Goal: Find specific page/section: Find specific page/section

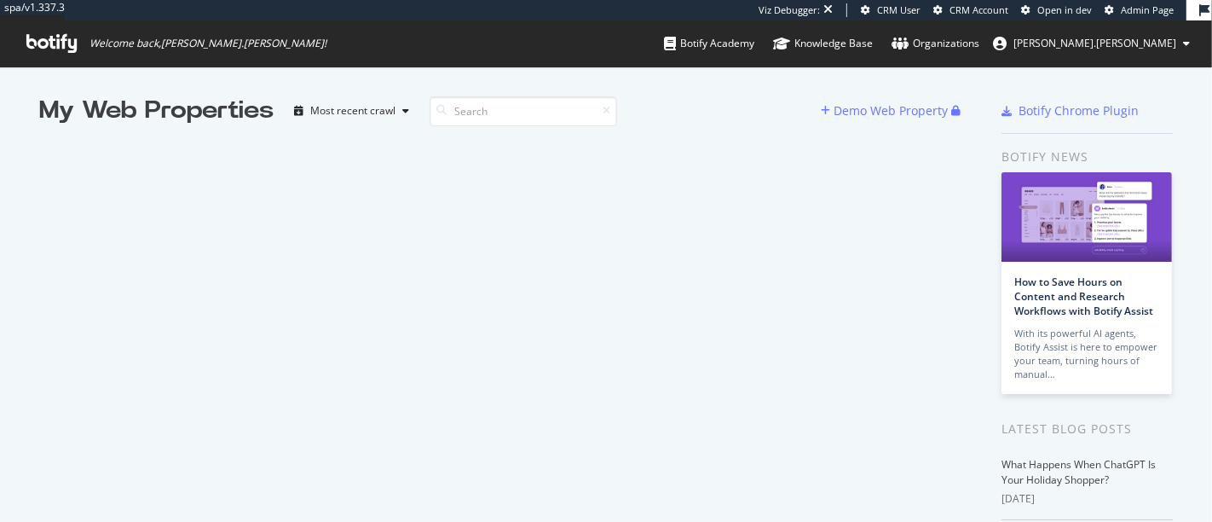
scroll to position [507, 1183]
click at [1147, 12] on span "Admin Page" at bounding box center [1147, 9] width 53 height 13
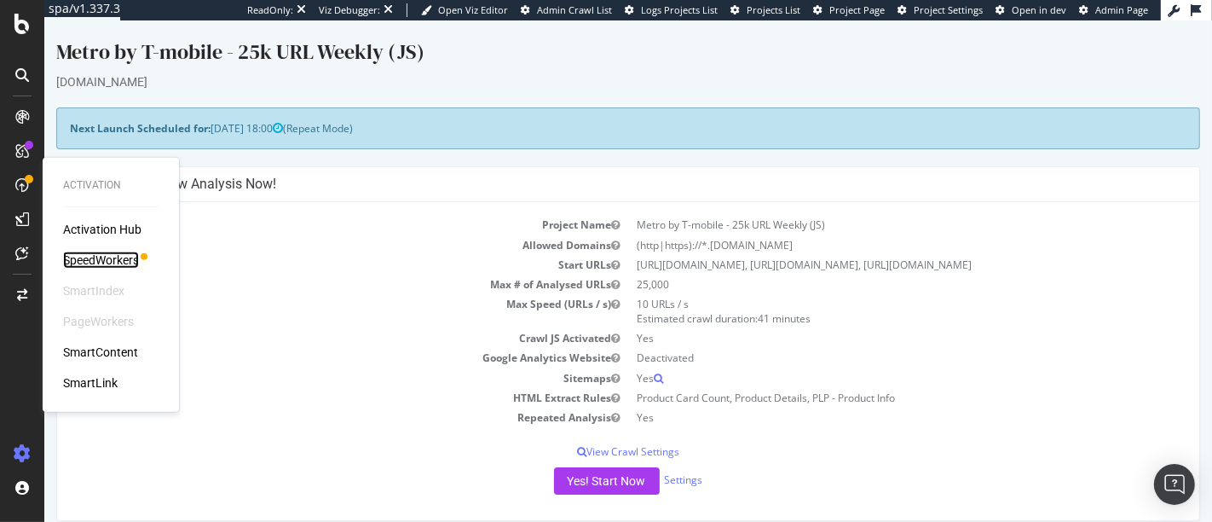
click at [108, 260] on div "SpeedWorkers" at bounding box center [101, 259] width 76 height 17
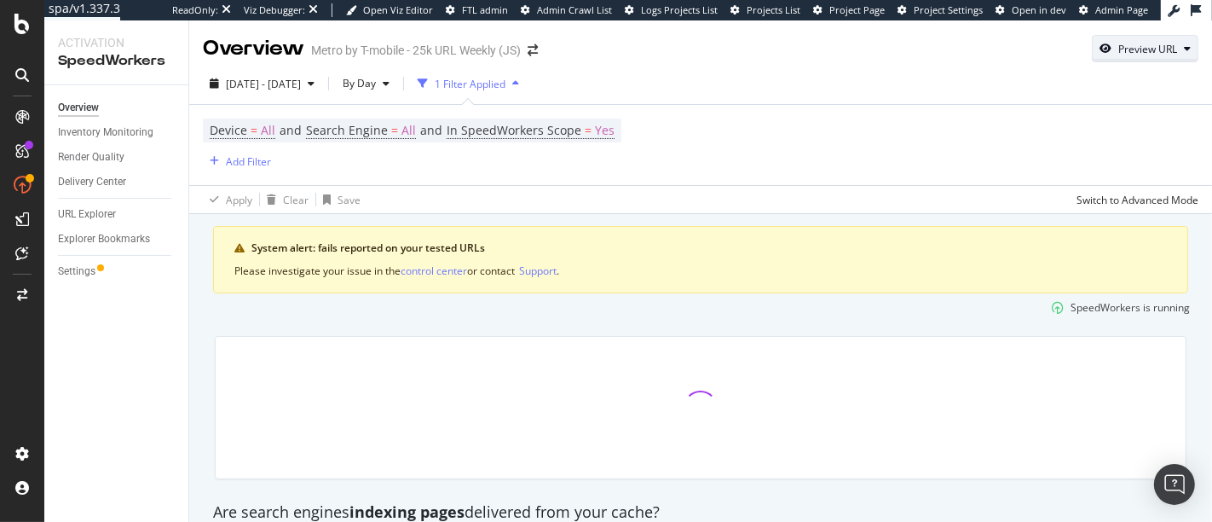
click at [1090, 55] on div "Preview URL" at bounding box center [1147, 49] width 59 height 14
click at [737, 136] on div "Device = All and Search Engine = All and In SpeedWorkers Scope = Yes Add Filter" at bounding box center [701, 145] width 996 height 80
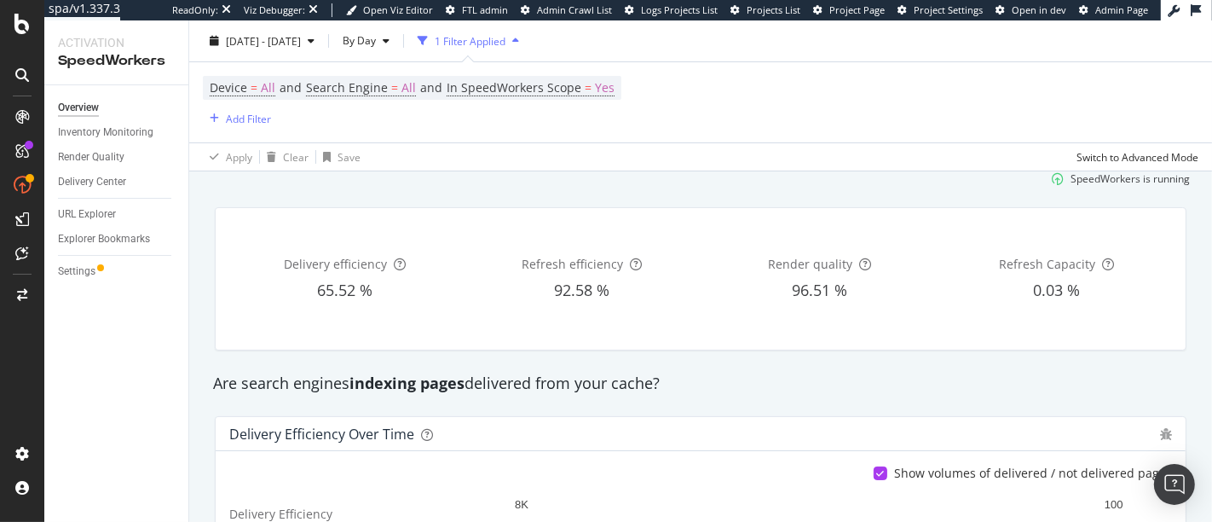
scroll to position [107, 0]
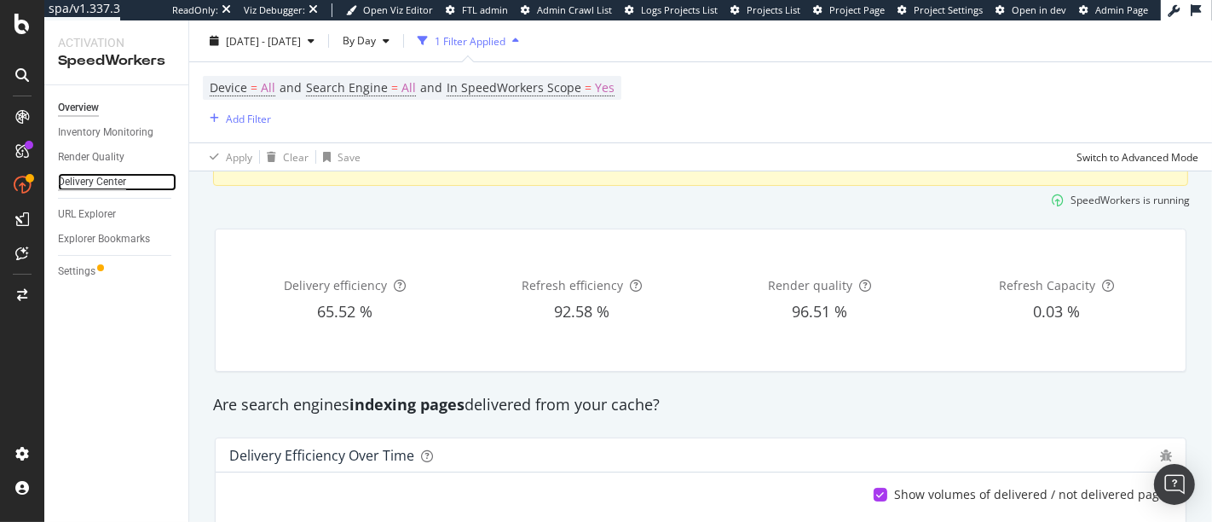
click at [83, 188] on div "Delivery Center" at bounding box center [92, 182] width 68 height 18
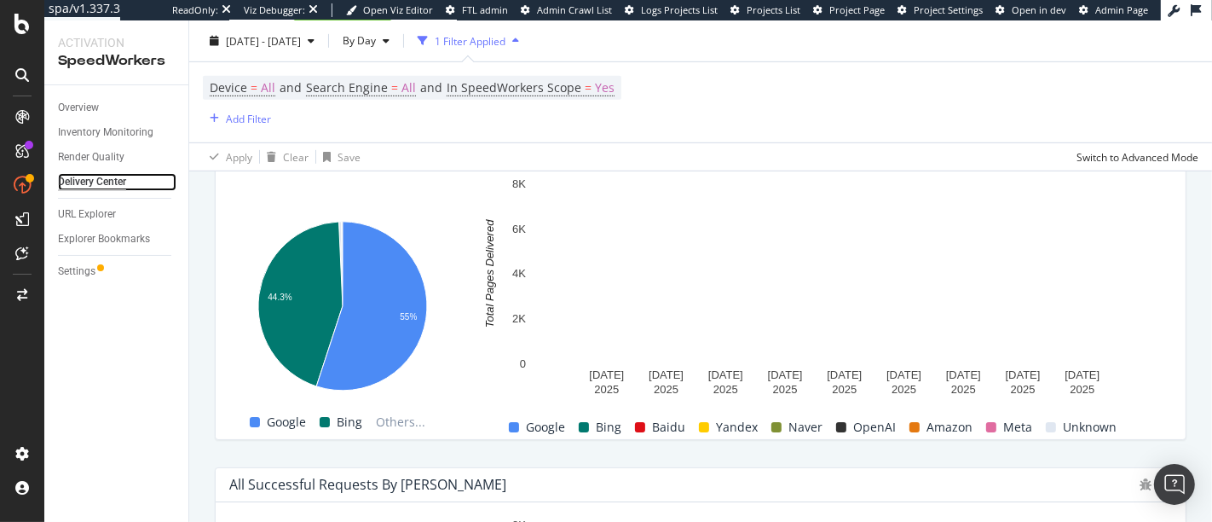
scroll to position [770, 0]
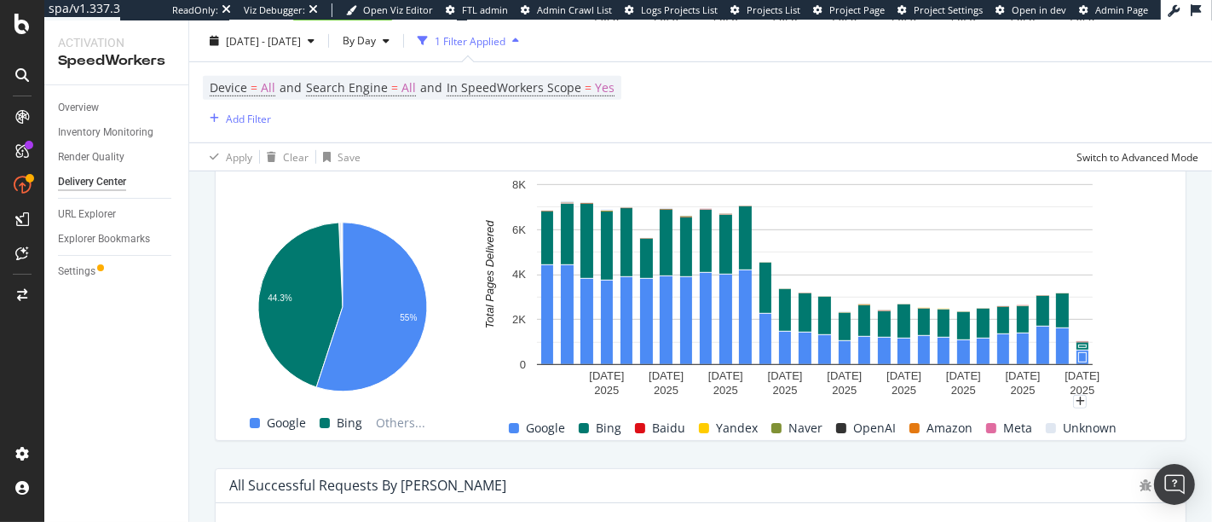
click at [1090, 338] on rect "A chart." at bounding box center [814, 289] width 695 height 226
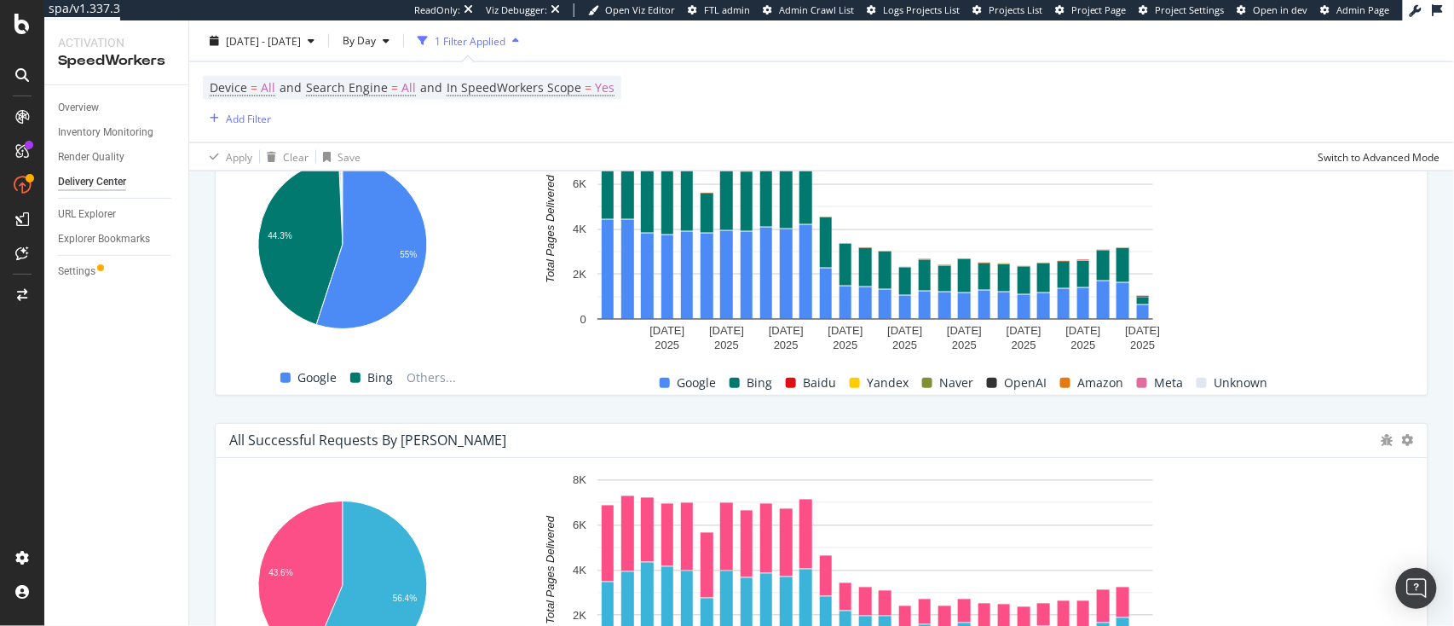
scroll to position [815, 0]
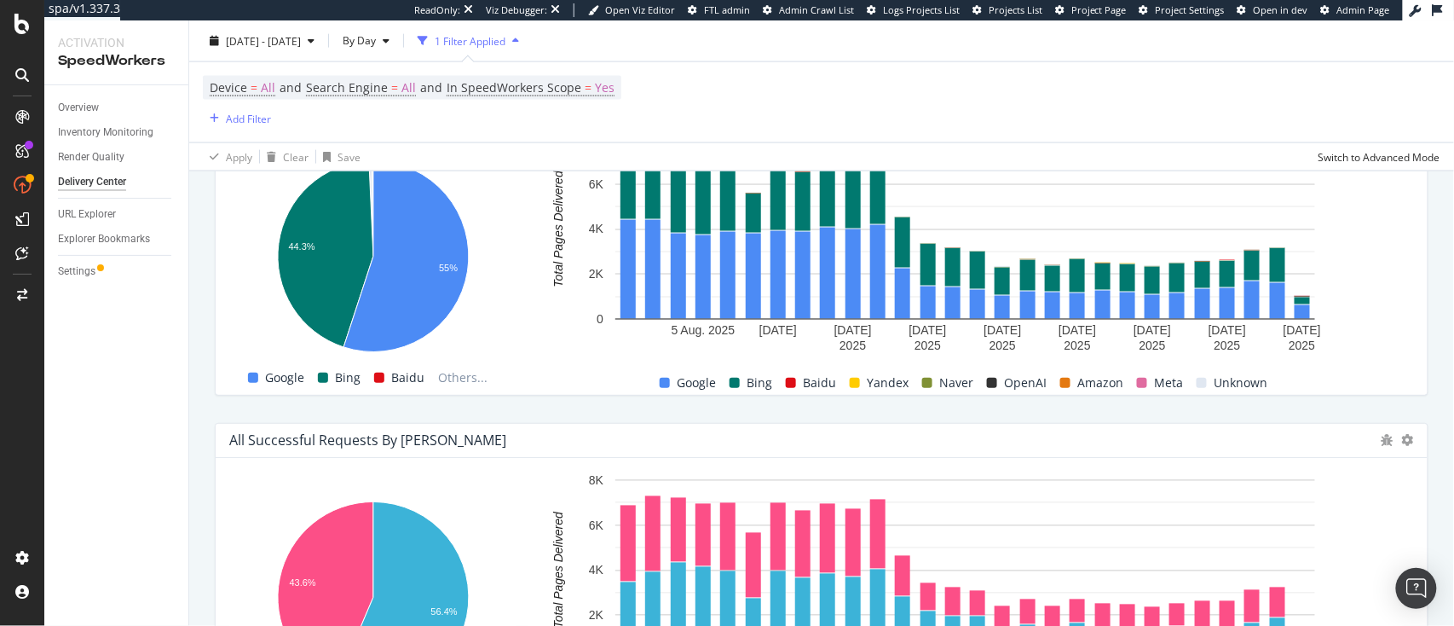
drag, startPoint x: 1167, startPoint y: 40, endPoint x: 962, endPoint y: 412, distance: 424.7
click at [962, 412] on div "All Successful Requests by Device Hold CTRL while clicking to filter the report…" at bounding box center [822, 579] width 1234 height 341
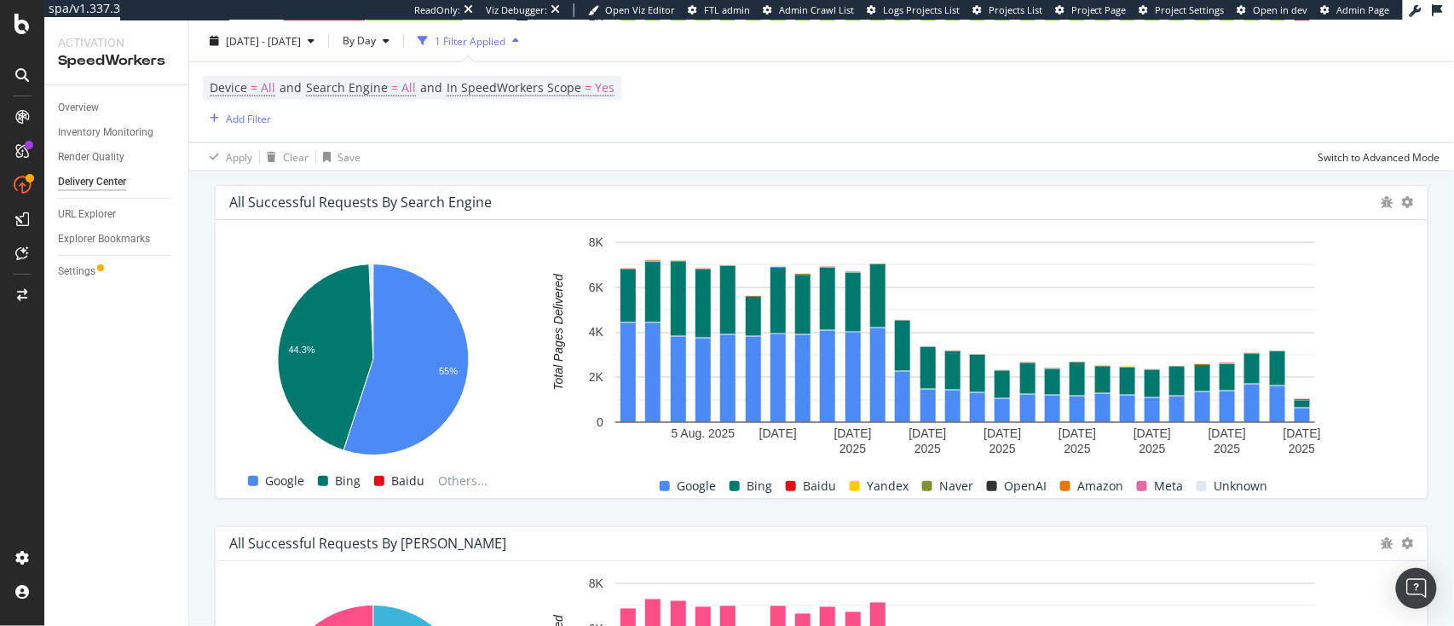
scroll to position [722, 0]
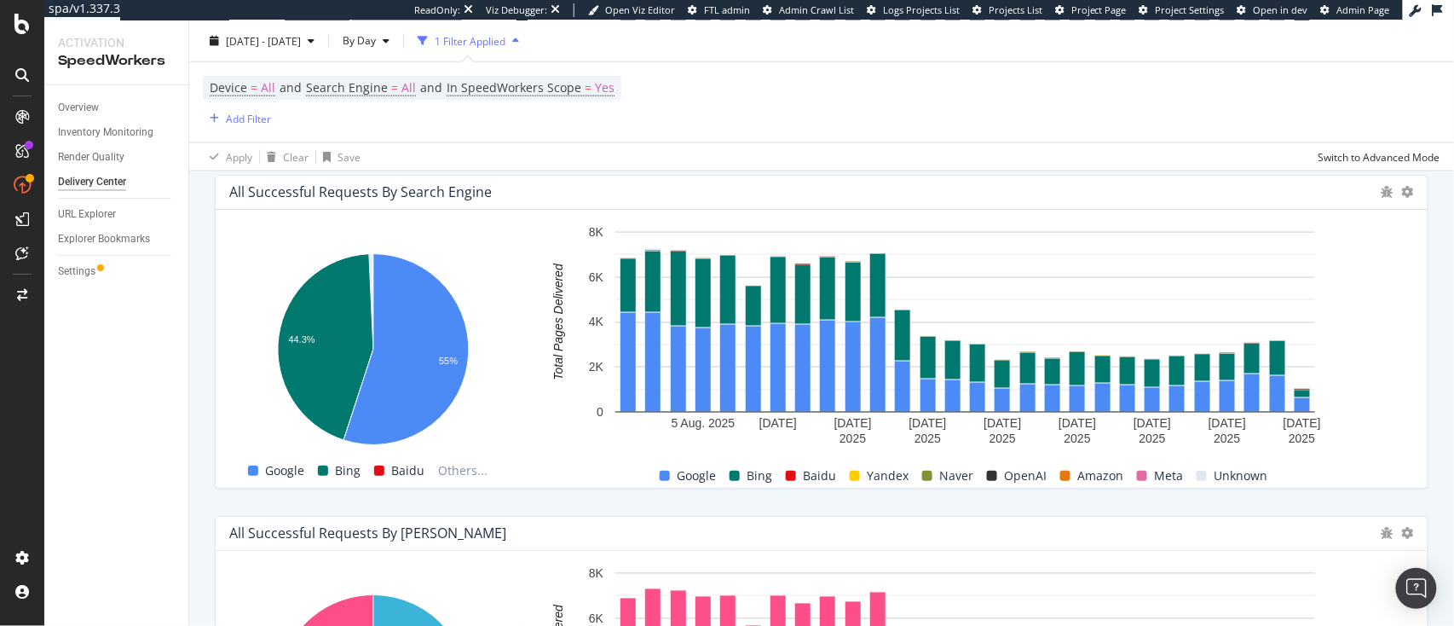
click at [1090, 469] on div "All Successful Requests by Search Engine Hold CTRL while clicking to filter the…" at bounding box center [822, 331] width 1234 height 341
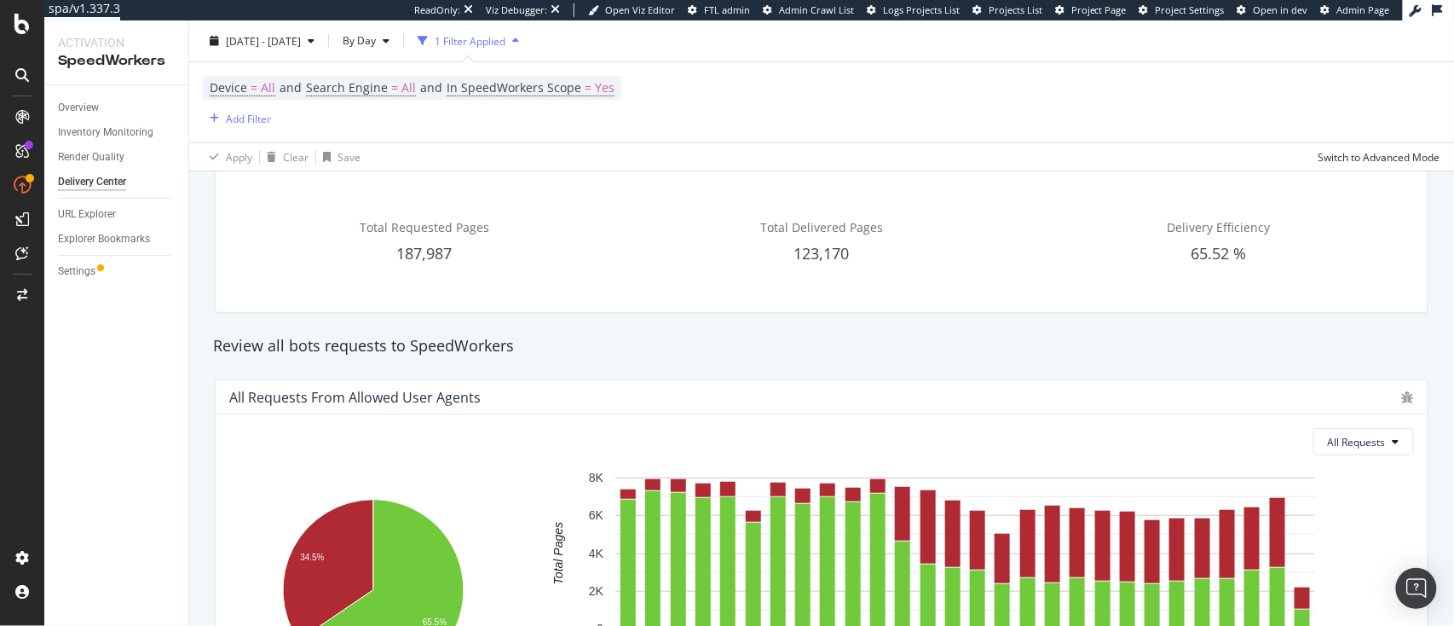
scroll to position [136, 0]
click at [115, 413] on div "Overview Inventory Monitoring Render Quality Delivery Center URL Explorer Explo…" at bounding box center [116, 355] width 144 height 540
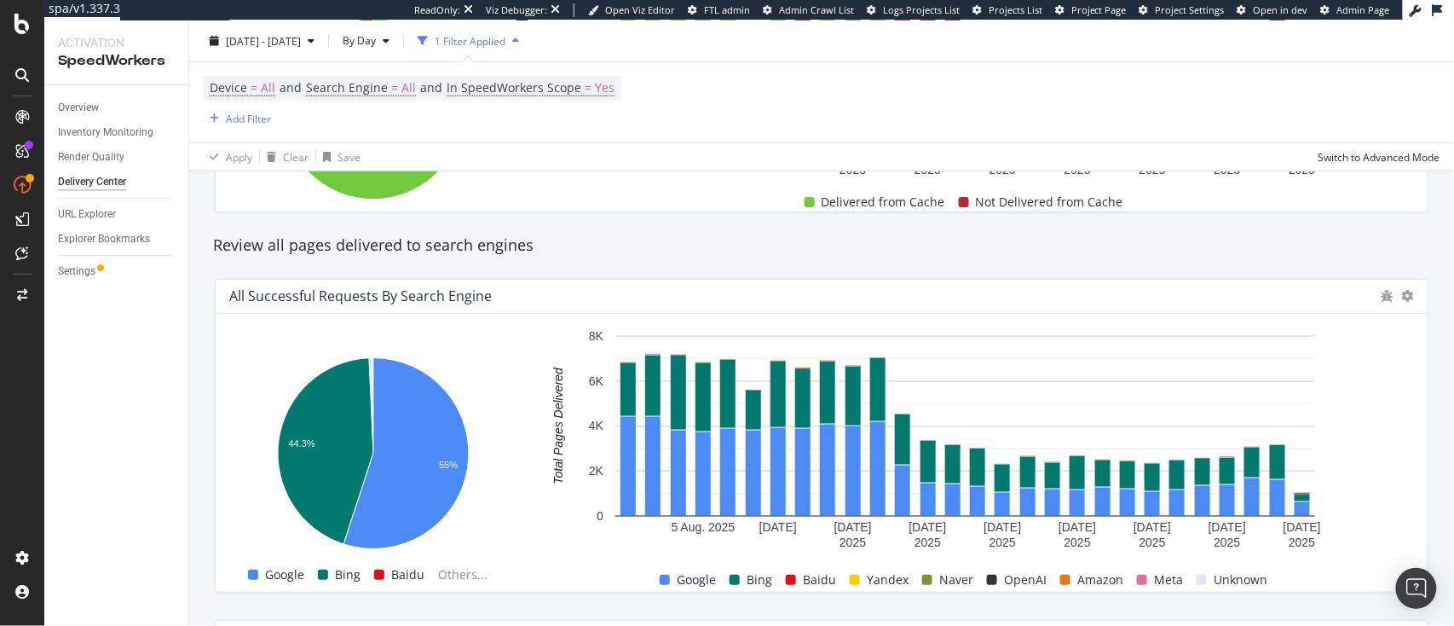
scroll to position [0, 0]
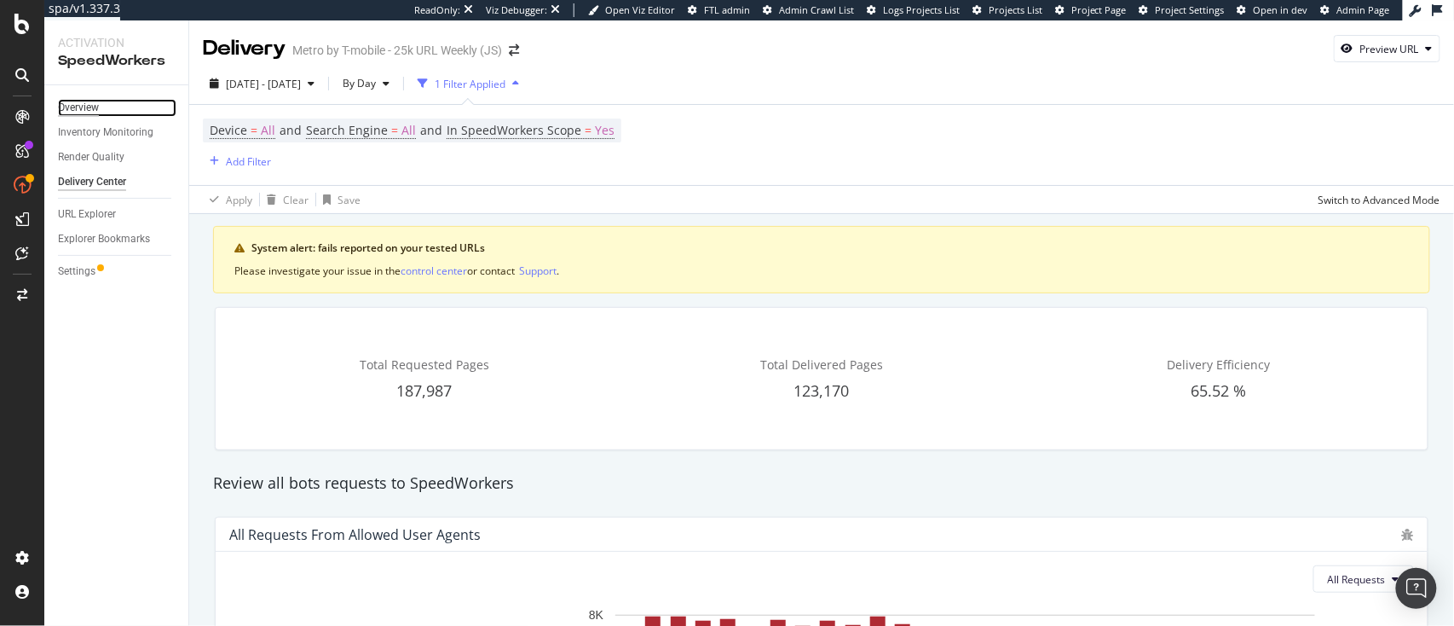
click at [90, 103] on div "Overview" at bounding box center [78, 108] width 41 height 18
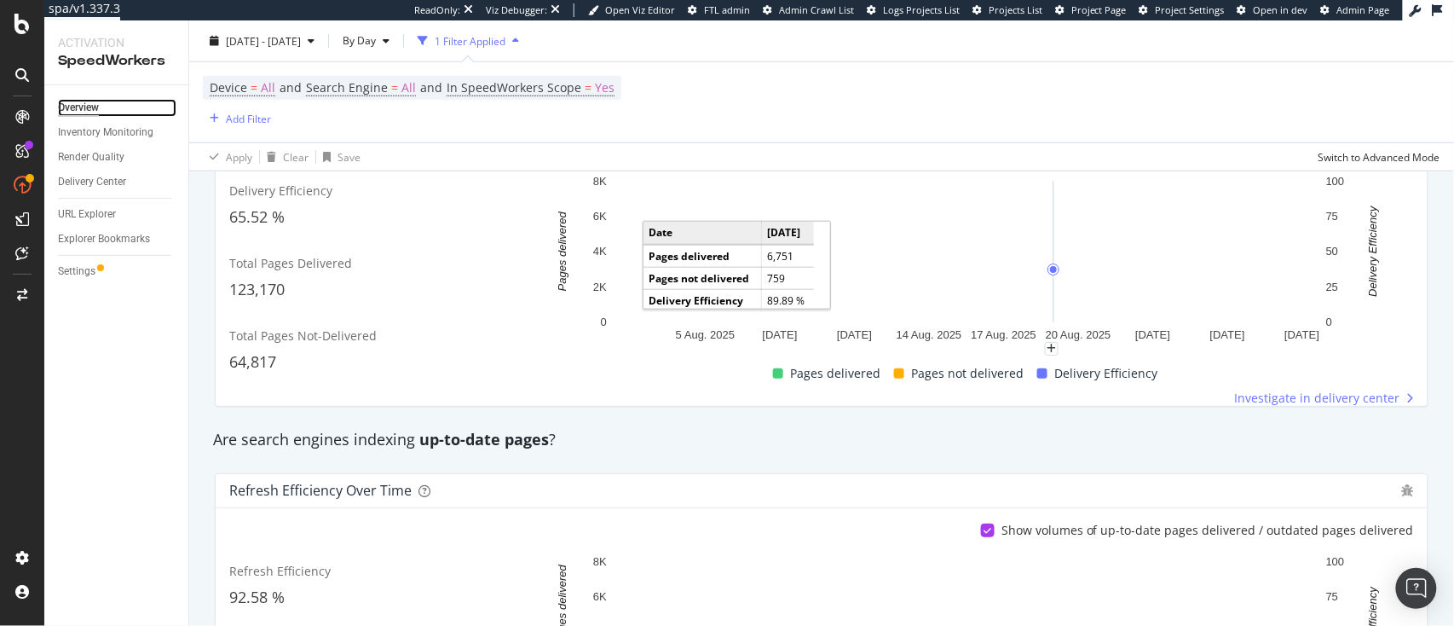
scroll to position [451, 0]
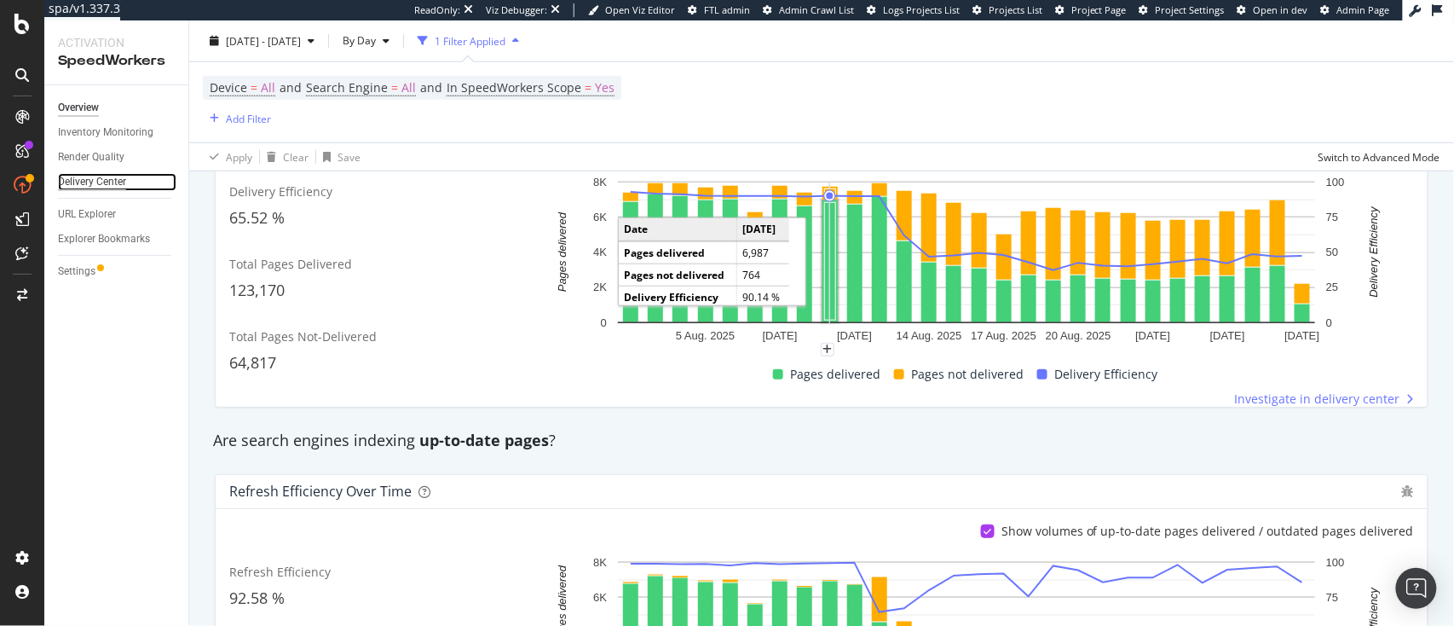
click at [101, 187] on div "Delivery Center" at bounding box center [92, 182] width 68 height 18
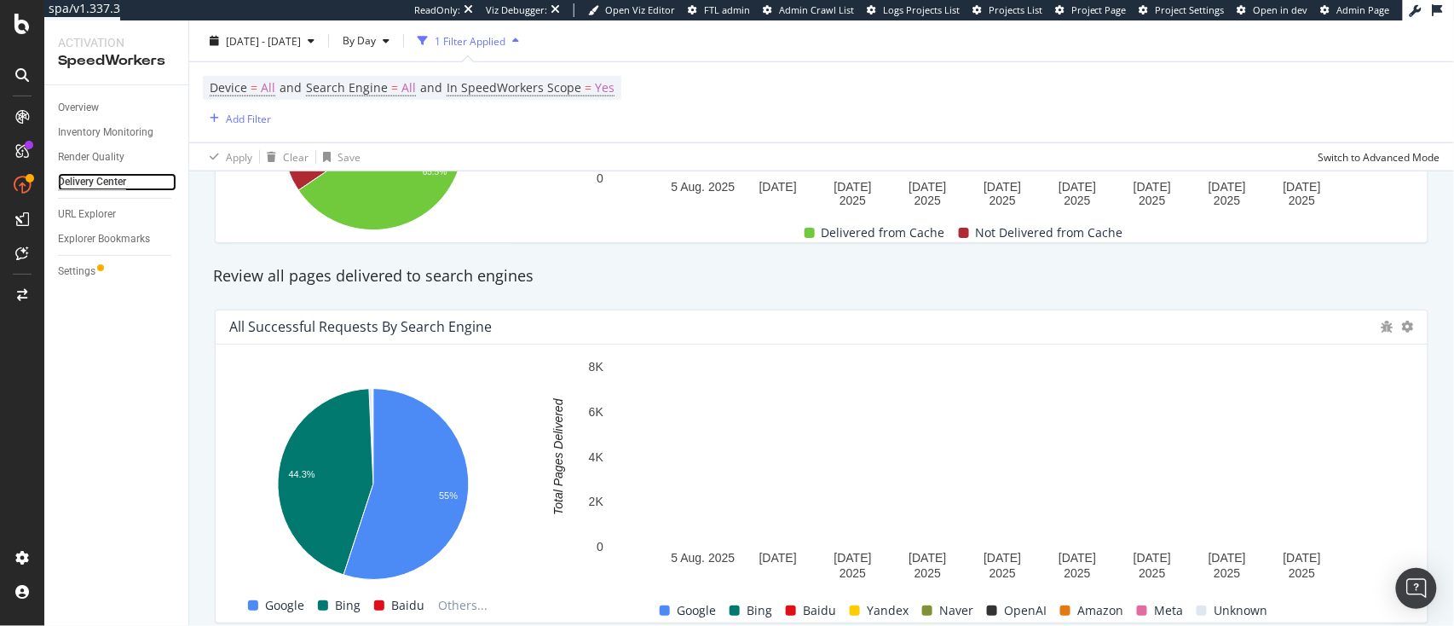
scroll to position [569, 0]
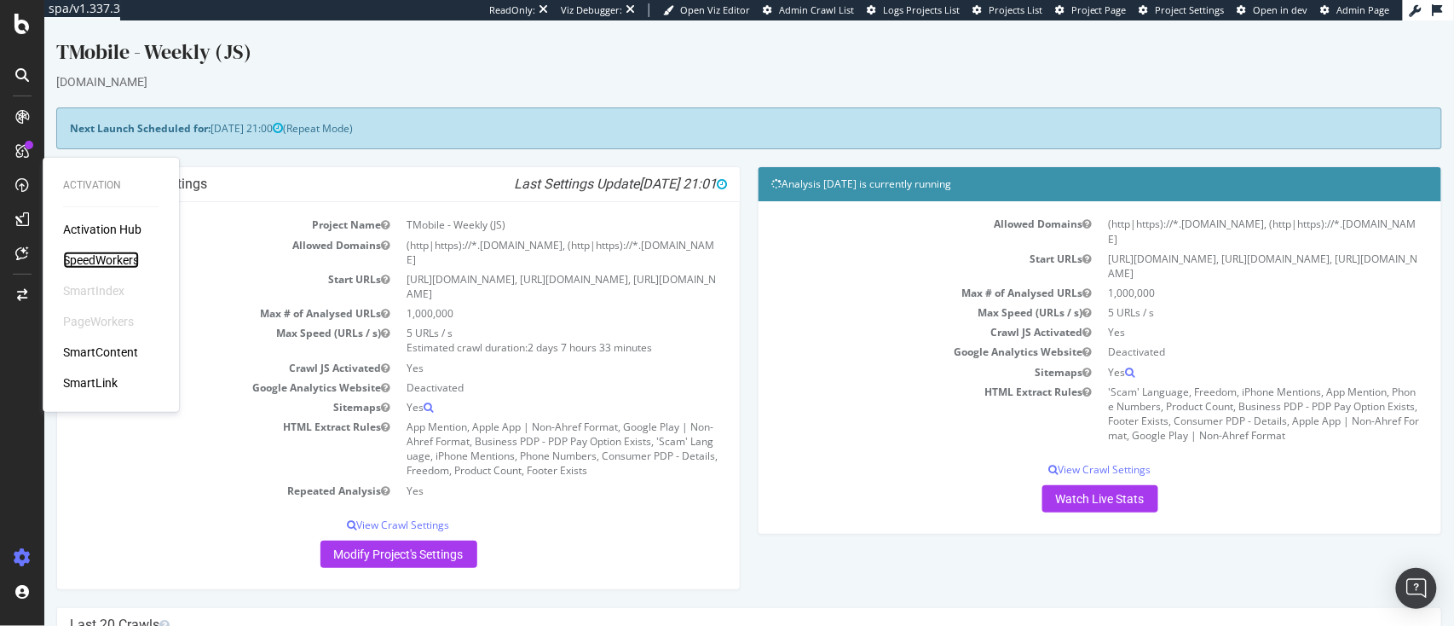
click at [81, 258] on div "SpeedWorkers" at bounding box center [101, 259] width 76 height 17
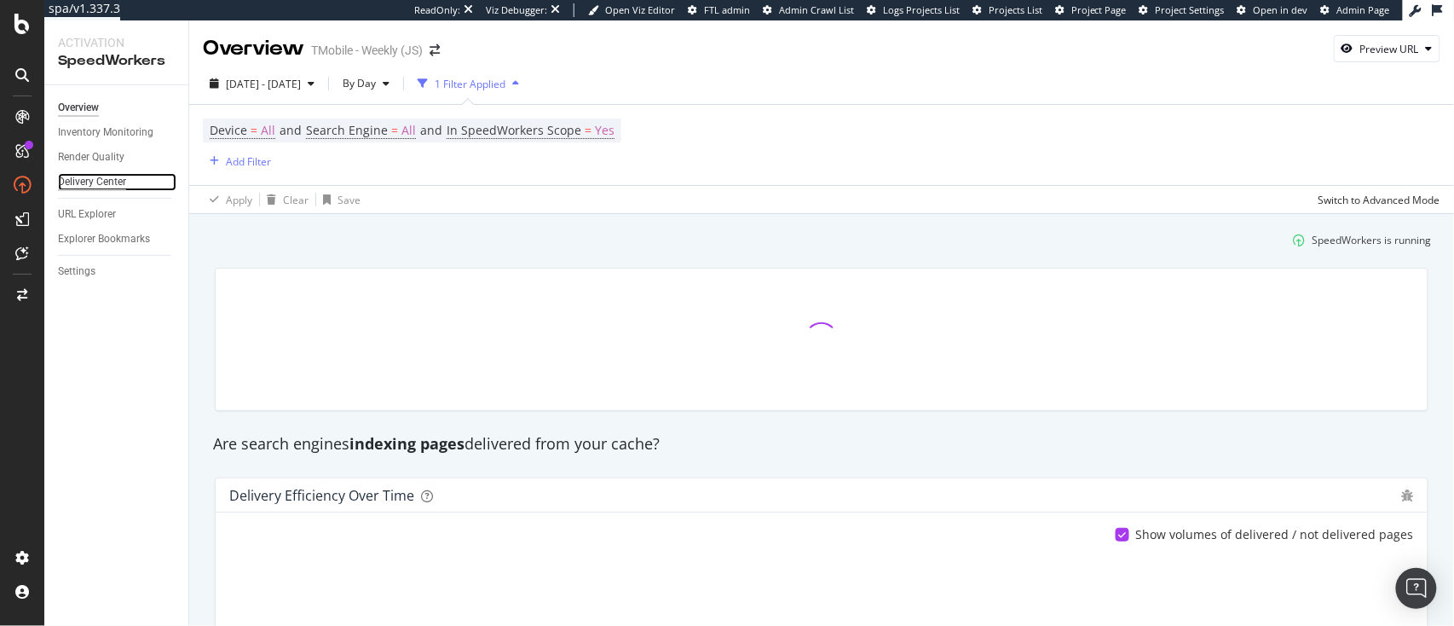
click at [101, 186] on div "Delivery Center" at bounding box center [92, 182] width 68 height 18
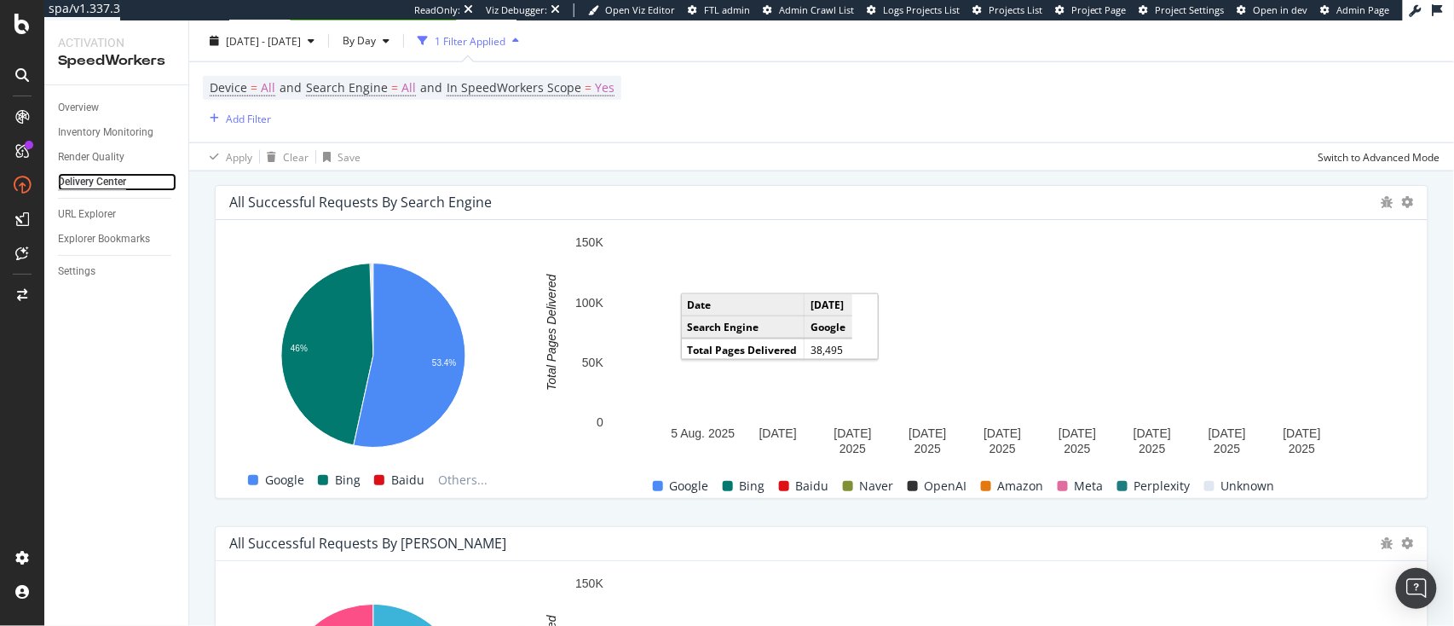
scroll to position [592, 0]
